Goal: Task Accomplishment & Management: Use online tool/utility

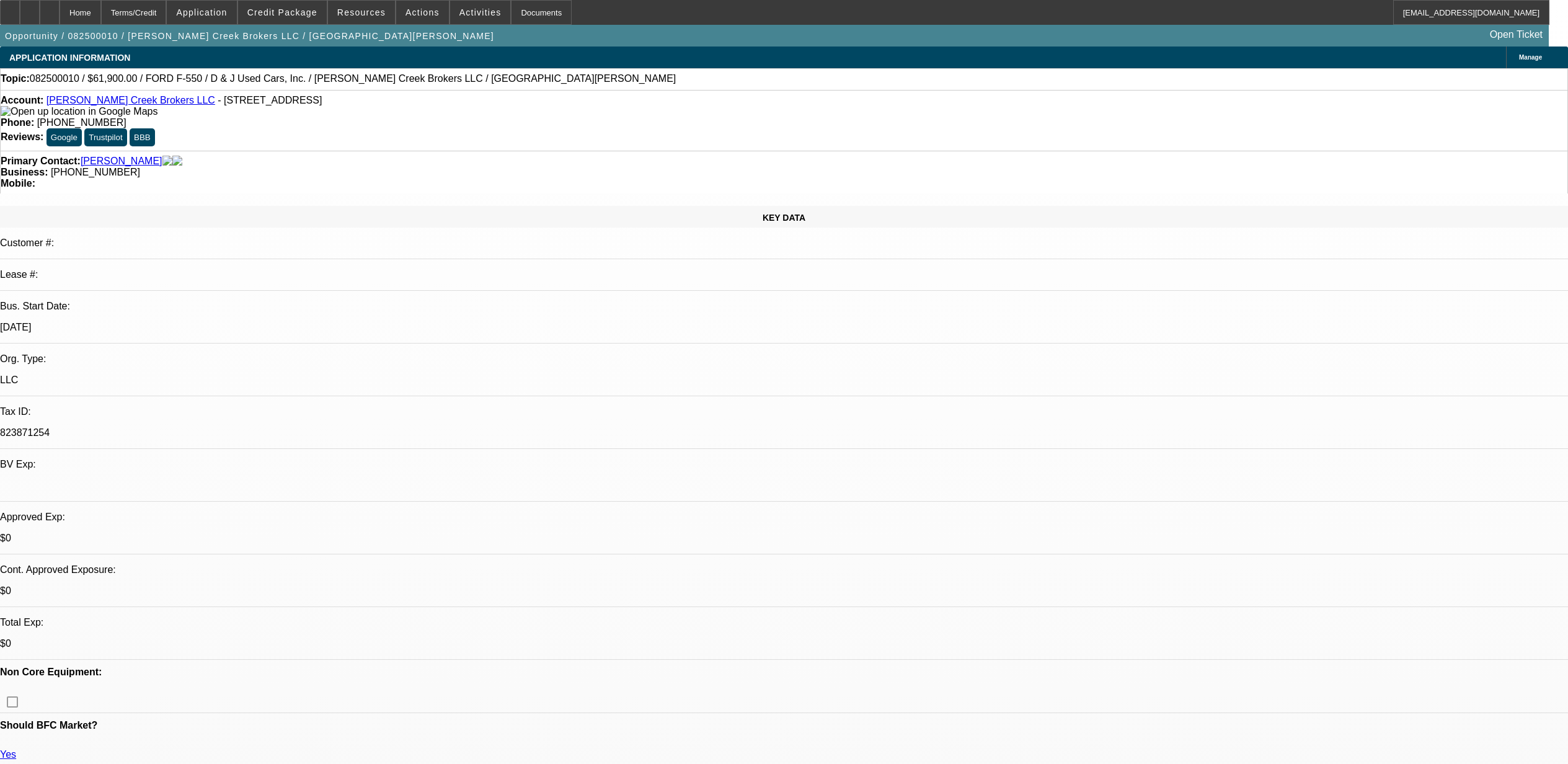
select select "0"
select select "3"
select select "0.1"
select select "4"
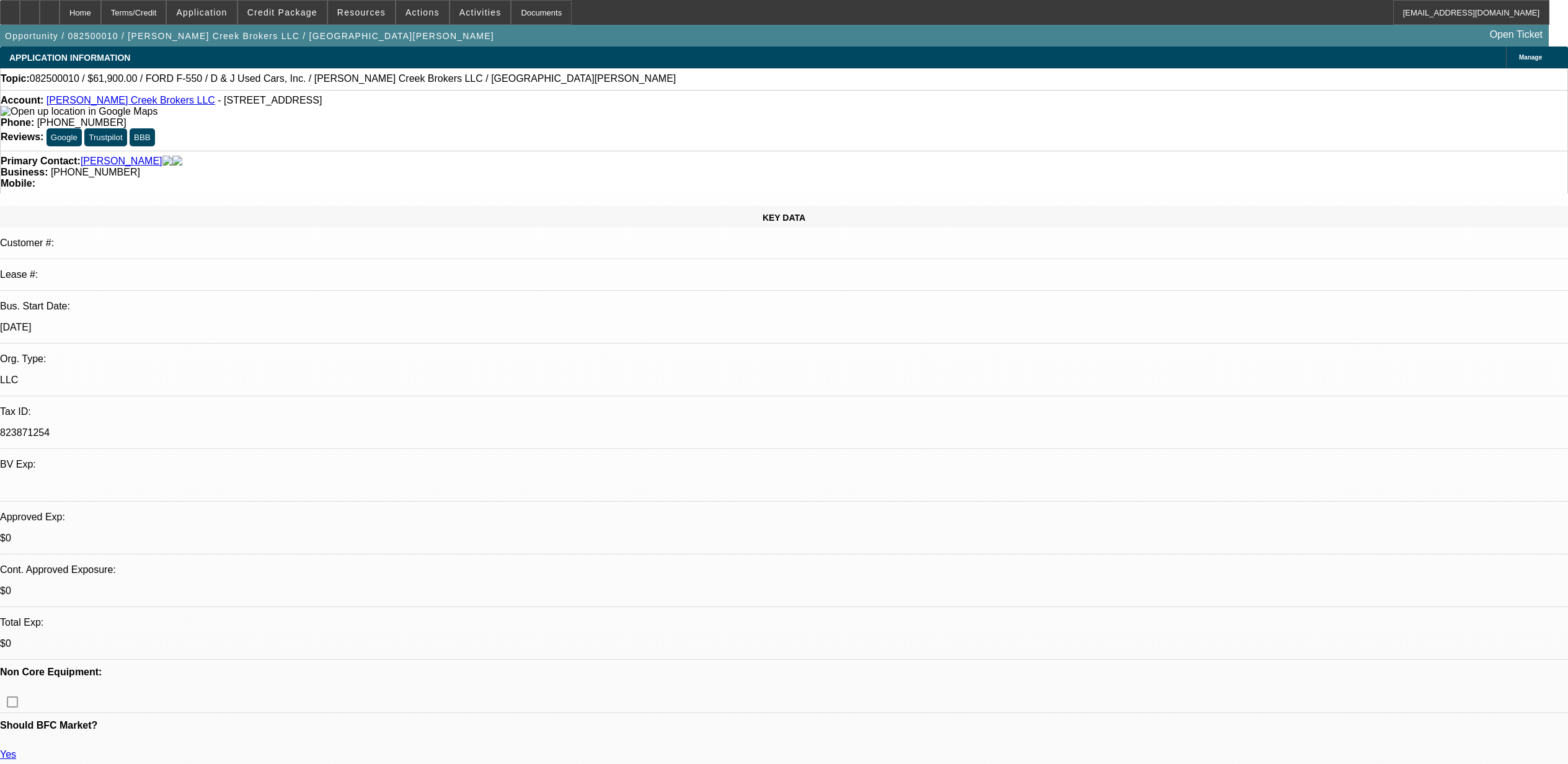
select select "0"
select select "3"
select select "0.1"
select select "4"
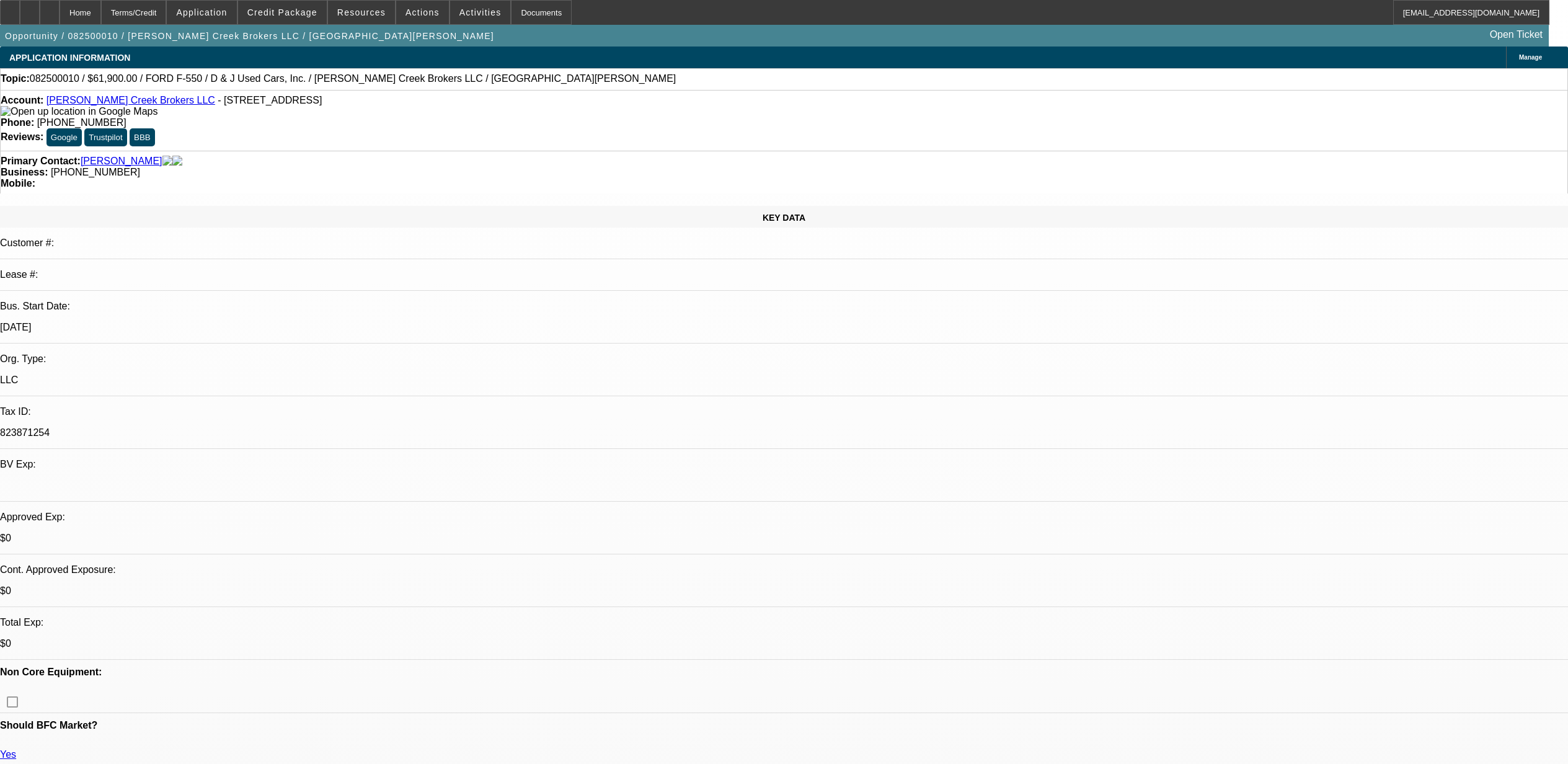
select select "0"
select select "3"
select select "0.1"
select select "4"
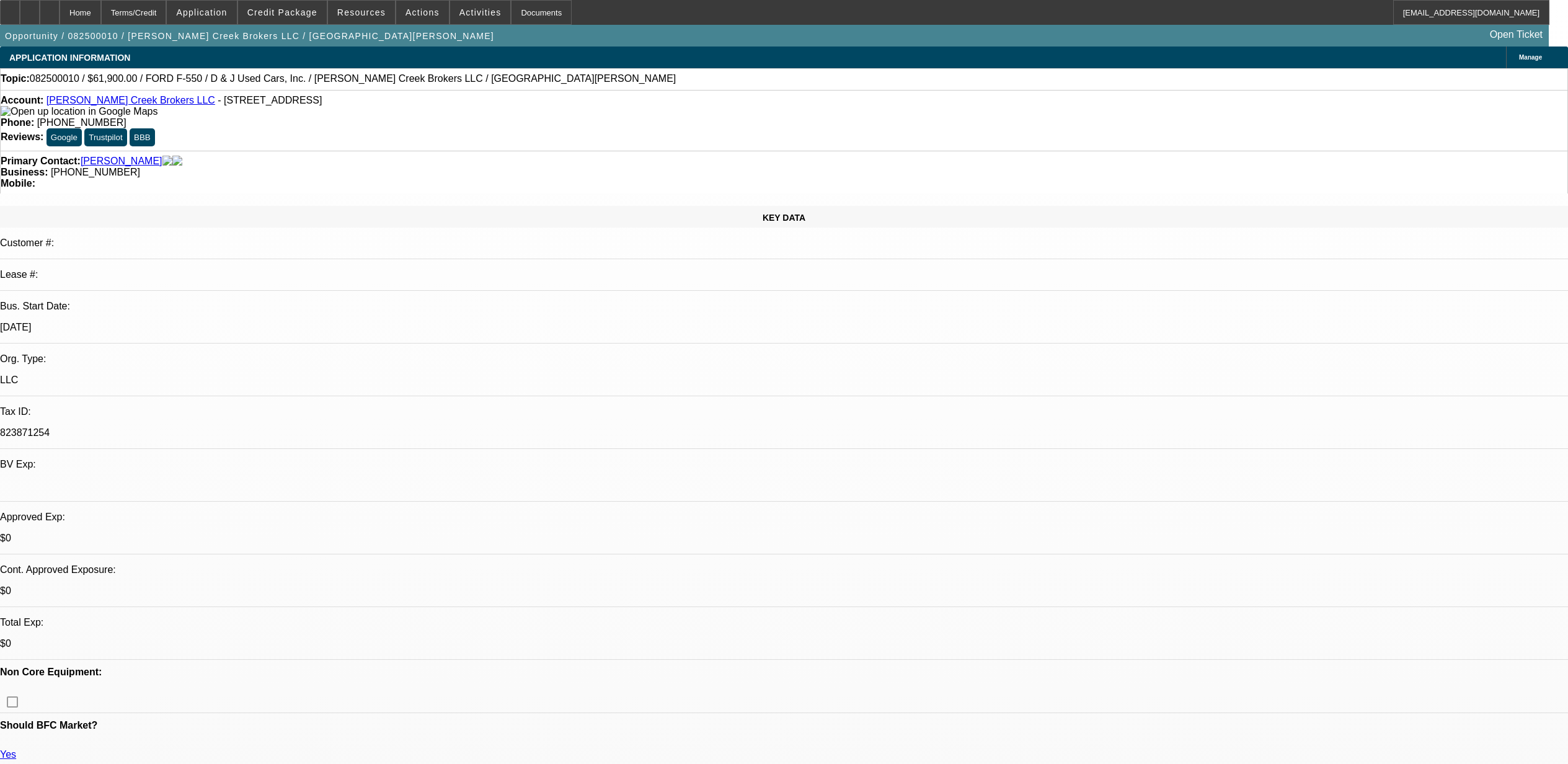
select select "0.1"
select select "2"
select select "0.1"
select select "4"
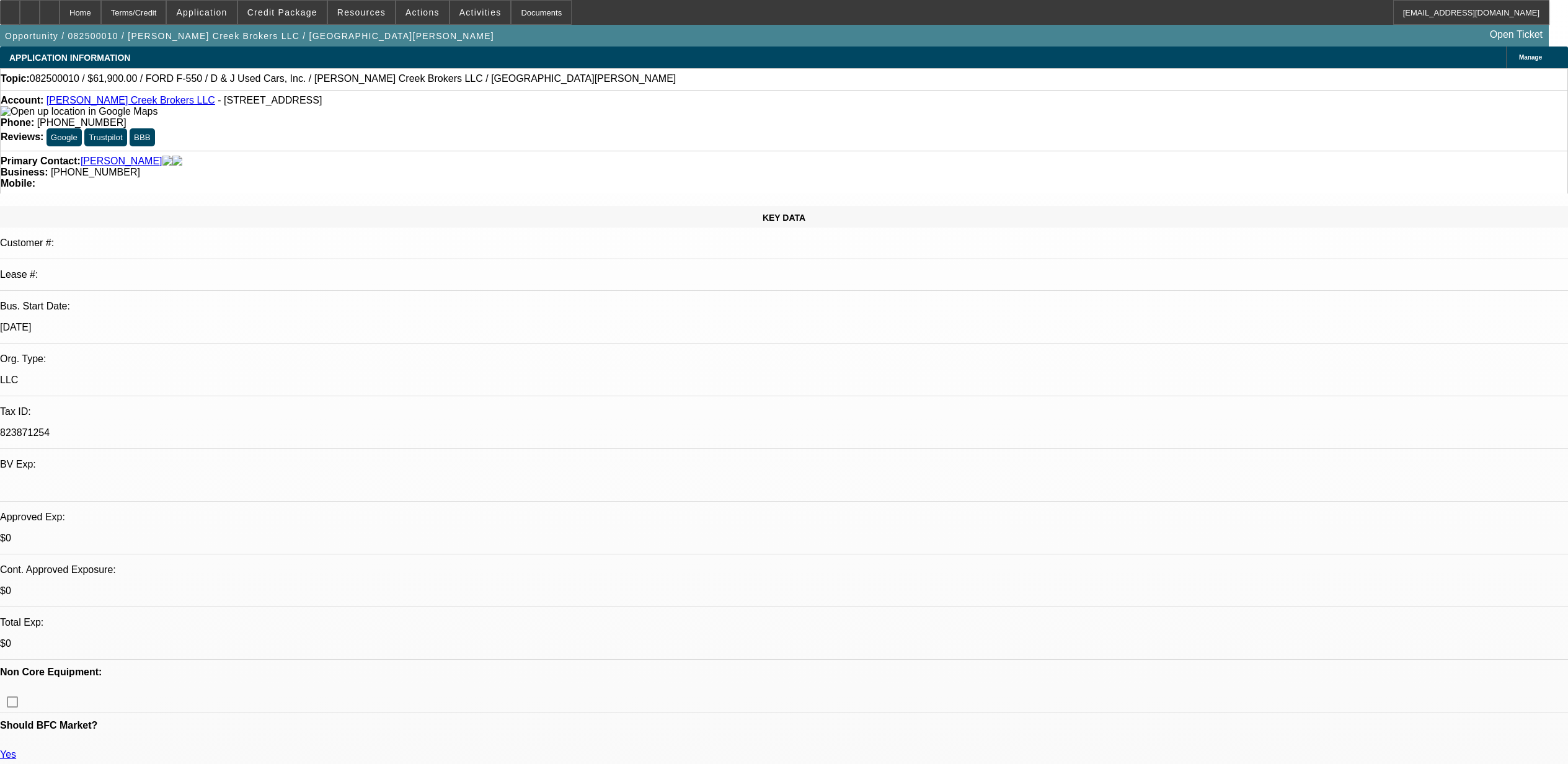
scroll to position [1737, 0]
